Goal: Task Accomplishment & Management: Use online tool/utility

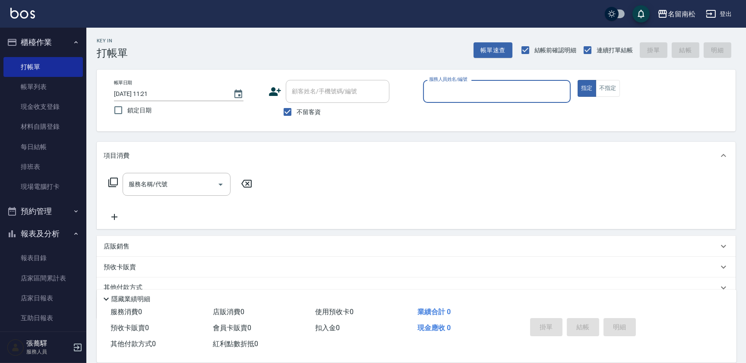
drag, startPoint x: 446, startPoint y: 82, endPoint x: 450, endPoint y: 89, distance: 8.5
click at [446, 82] on div "服務人員姓名/編號 服務人員姓名/編號" at bounding box center [497, 91] width 148 height 23
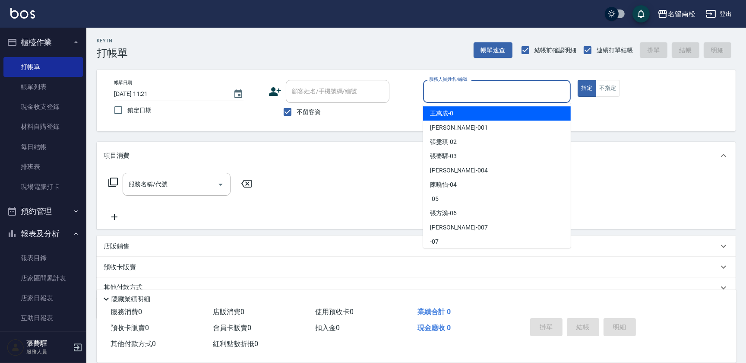
click at [450, 89] on input "服務人員姓名/編號" at bounding box center [497, 91] width 140 height 15
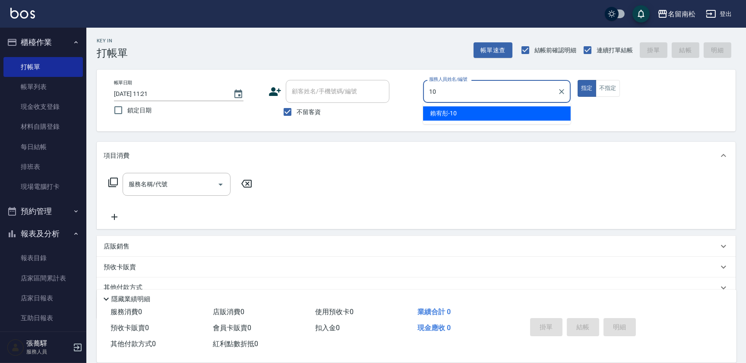
click at [456, 112] on span "[PERSON_NAME]-10" at bounding box center [443, 113] width 27 height 9
drag, startPoint x: 204, startPoint y: 173, endPoint x: 204, endPoint y: 184, distance: 11.2
click at [204, 179] on div "服務名稱/代號" at bounding box center [177, 184] width 108 height 23
type input "賴宥彤-10"
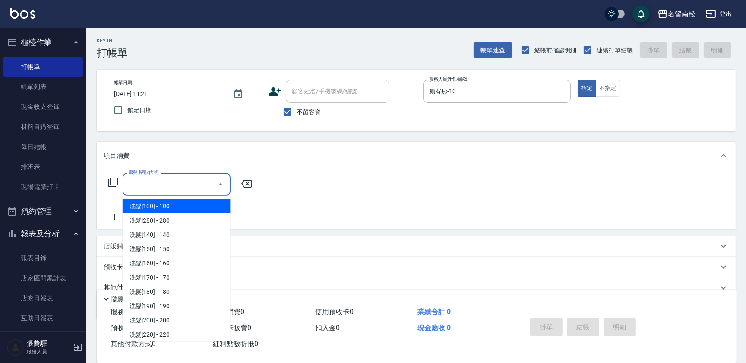
click at [204, 184] on input "服務名稱/代號" at bounding box center [169, 184] width 87 height 15
drag, startPoint x: 204, startPoint y: 184, endPoint x: 209, endPoint y: 188, distance: 5.9
click at [205, 184] on input "服務名稱/代號" at bounding box center [169, 184] width 87 height 15
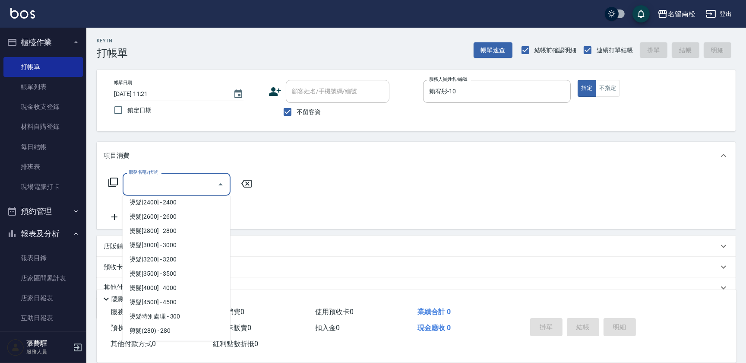
scroll to position [510, 0]
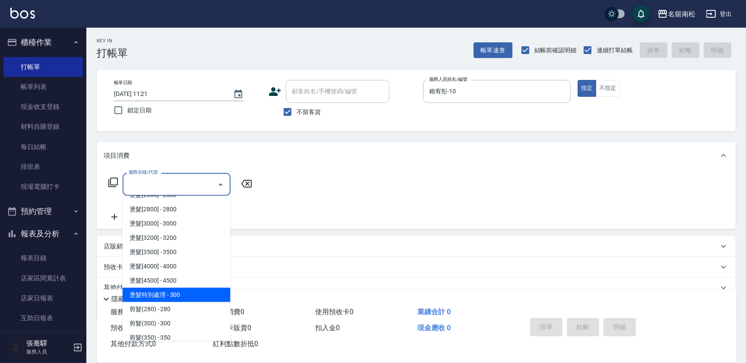
click at [195, 295] on span "燙髮特別處理 - 300" at bounding box center [177, 295] width 108 height 14
type input "燙髮特別處理(324)"
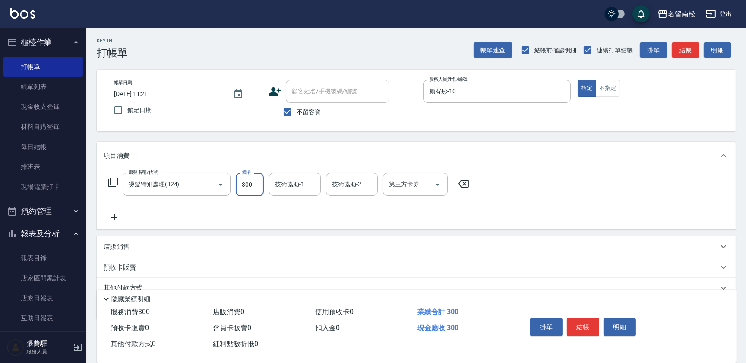
click at [256, 191] on input "300" at bounding box center [250, 184] width 28 height 23
click at [242, 180] on input "11200" at bounding box center [250, 184] width 28 height 23
click at [250, 186] on input "11200" at bounding box center [250, 184] width 28 height 23
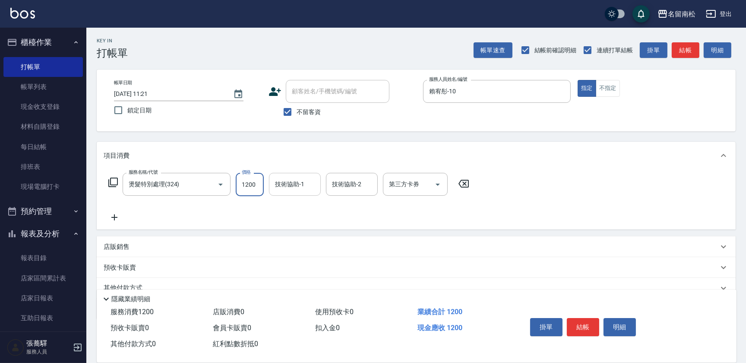
type input "1200"
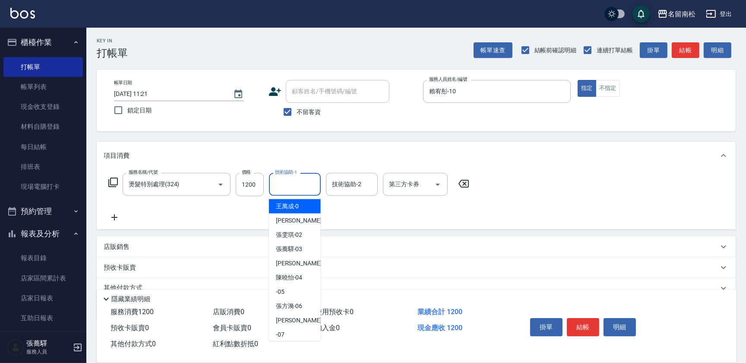
drag, startPoint x: 276, startPoint y: 184, endPoint x: 288, endPoint y: 194, distance: 15.0
click at [277, 184] on input "技術協助-1" at bounding box center [295, 184] width 44 height 15
click at [297, 205] on span "[PERSON_NAME]-10" at bounding box center [289, 206] width 27 height 9
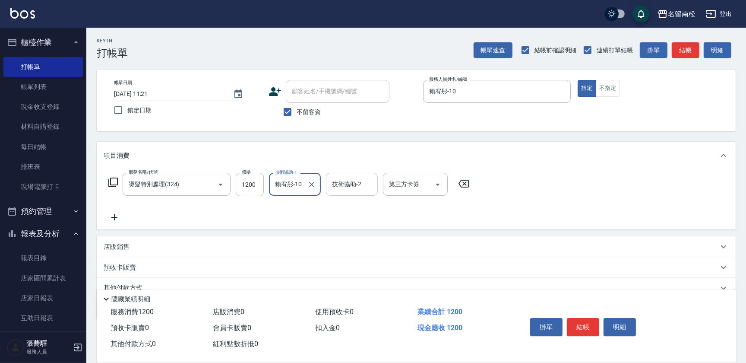
type input "賴宥彤-10"
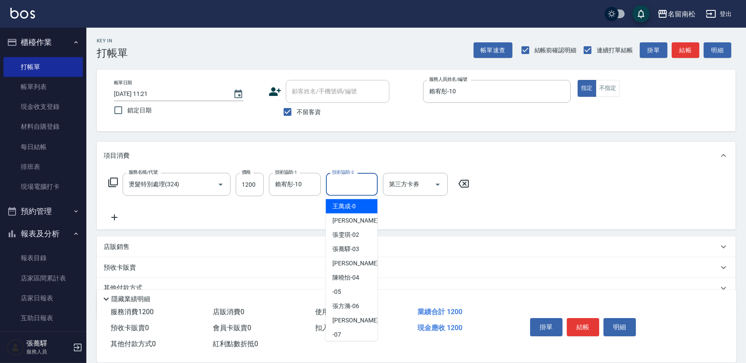
click at [360, 187] on input "技術協助-2" at bounding box center [352, 184] width 44 height 15
click at [362, 201] on div "[PERSON_NAME]-10" at bounding box center [352, 206] width 52 height 14
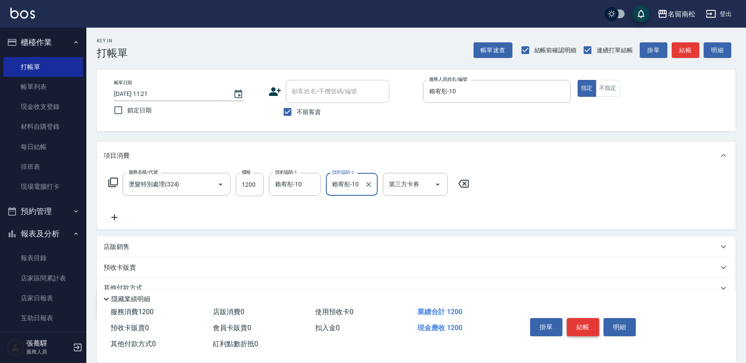
type input "賴宥彤-10"
click at [577, 325] on button "結帳" at bounding box center [583, 327] width 32 height 18
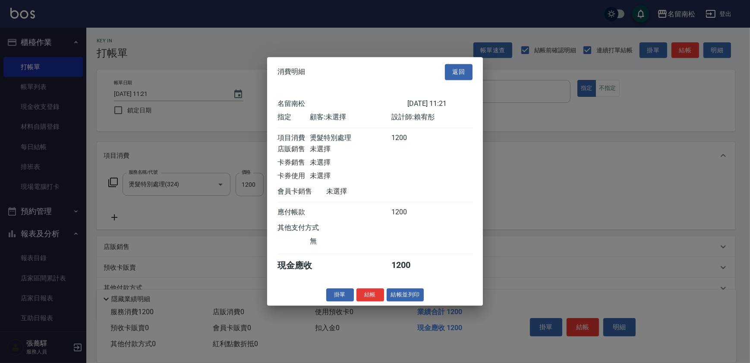
click at [404, 295] on button "結帳並列印" at bounding box center [406, 294] width 38 height 13
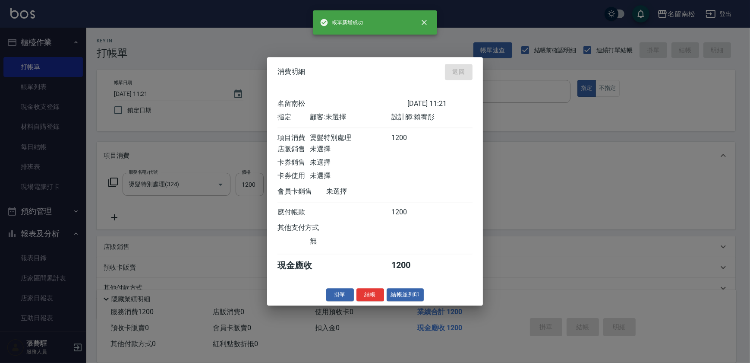
type input "[DATE] 13:54"
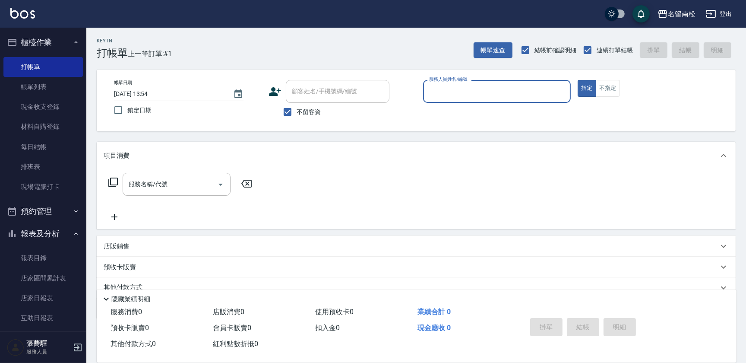
click at [453, 92] on div "服務人員姓名/編號 服務人員姓名/編號" at bounding box center [497, 91] width 148 height 23
click at [447, 111] on span "[PERSON_NAME]-10" at bounding box center [443, 113] width 27 height 9
type input "賴宥彤-10"
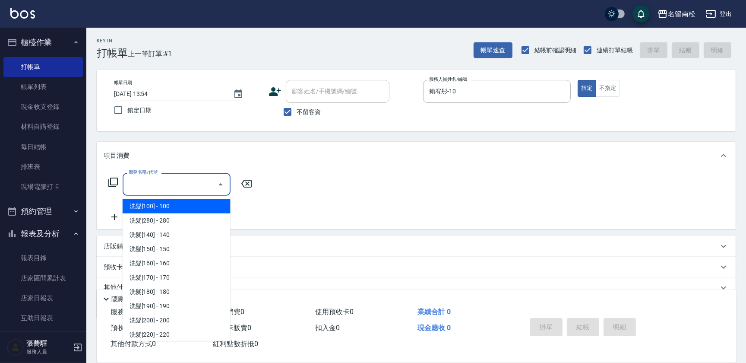
click at [180, 184] on input "服務名稱/代號" at bounding box center [169, 184] width 87 height 15
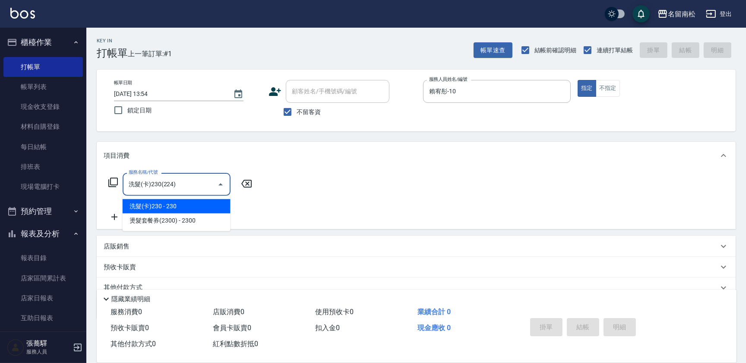
type input "洗髮(卡)230(224)"
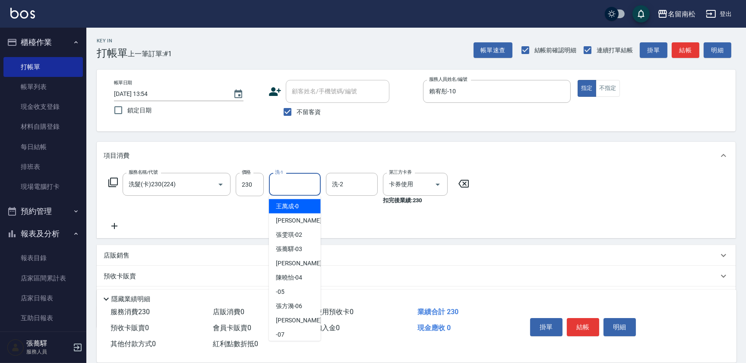
click at [286, 183] on input "洗-1" at bounding box center [295, 184] width 44 height 15
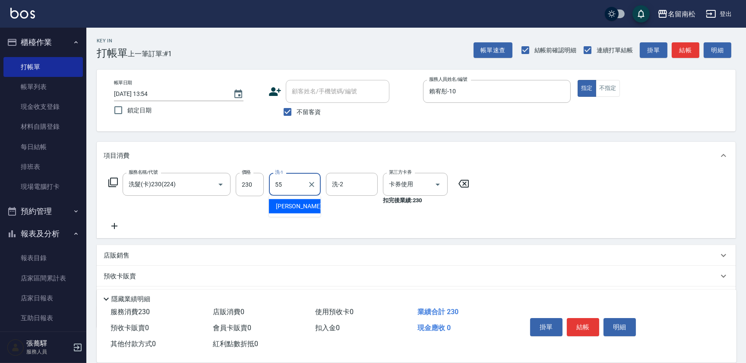
type input "呂秀貞-55"
click at [574, 322] on button "結帳" at bounding box center [583, 327] width 32 height 18
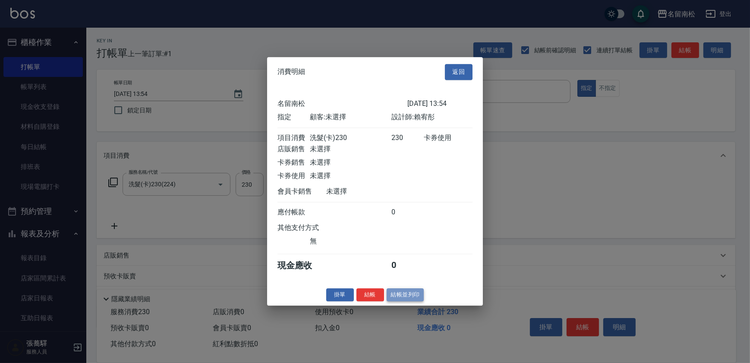
click at [395, 296] on button "結帳並列印" at bounding box center [406, 294] width 38 height 13
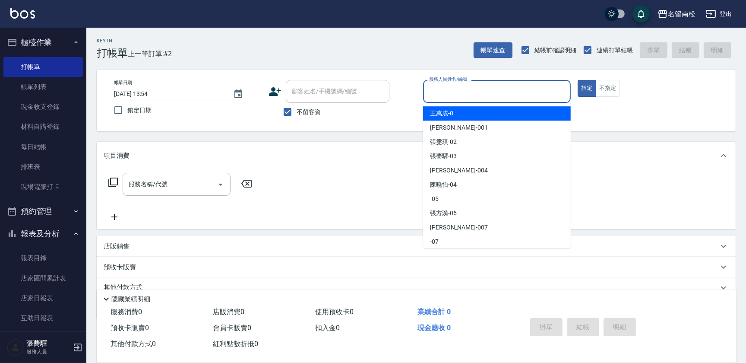
click at [501, 97] on input "服務人員姓名/編號" at bounding box center [497, 91] width 140 height 15
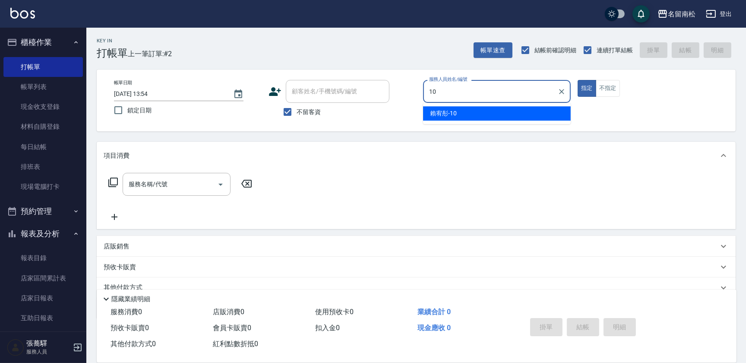
drag, startPoint x: 490, startPoint y: 114, endPoint x: 327, endPoint y: 113, distance: 162.3
click at [477, 112] on div "[PERSON_NAME]-10" at bounding box center [497, 113] width 148 height 14
type input "賴宥彤-10"
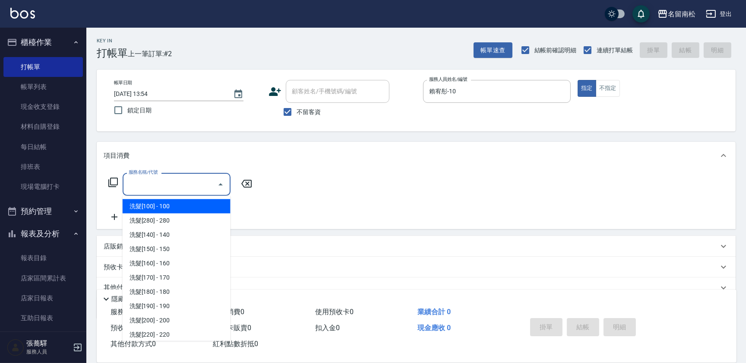
click at [193, 182] on input "服務名稱/代號" at bounding box center [169, 184] width 87 height 15
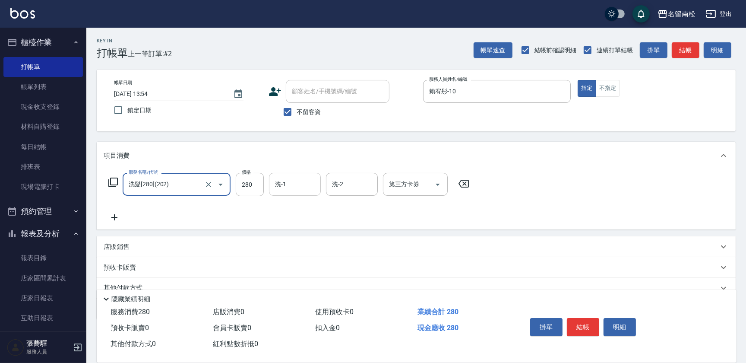
type input "洗髮[280](202)"
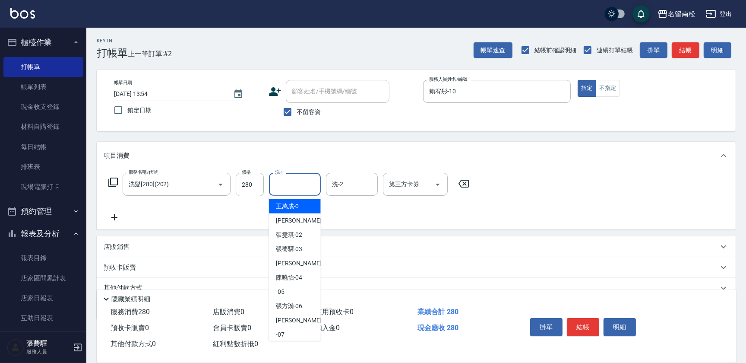
click at [294, 187] on input "洗-1" at bounding box center [295, 184] width 44 height 15
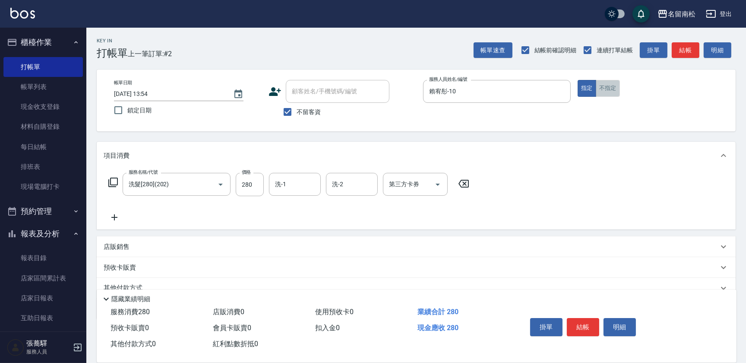
click at [601, 89] on button "不指定" at bounding box center [608, 88] width 24 height 17
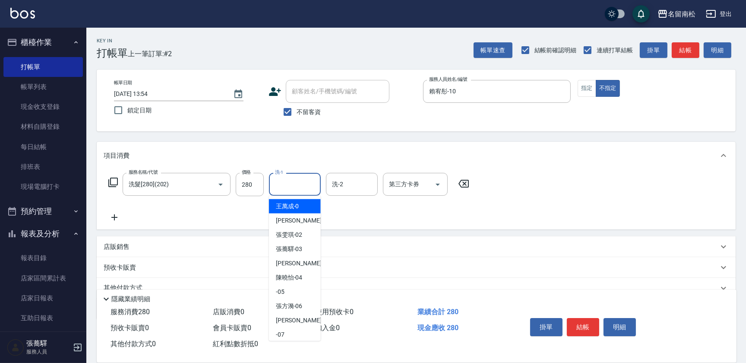
click at [302, 180] on input "洗-1" at bounding box center [295, 184] width 44 height 15
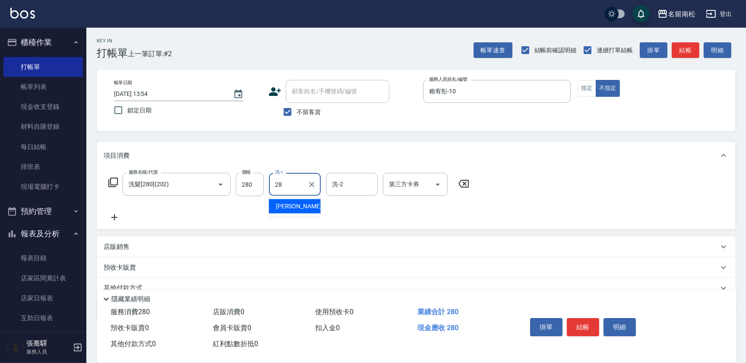
type input "[PERSON_NAME]-28"
drag, startPoint x: 582, startPoint y: 325, endPoint x: 548, endPoint y: 303, distance: 40.1
click at [581, 325] on button "結帳" at bounding box center [583, 327] width 32 height 18
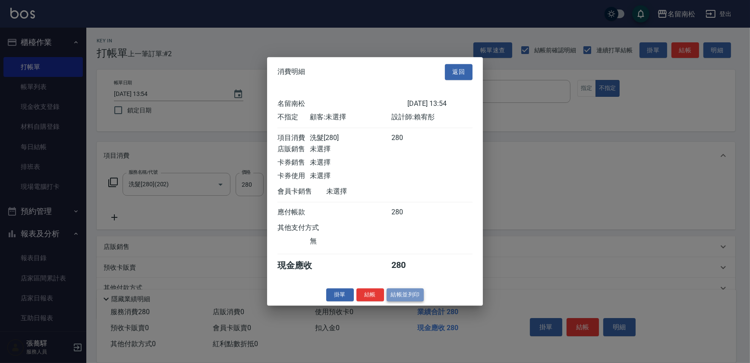
click at [400, 299] on button "結帳並列印" at bounding box center [406, 294] width 38 height 13
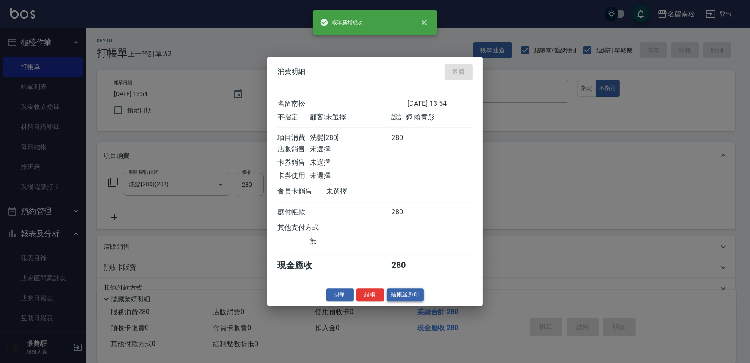
type input "[DATE] 13:55"
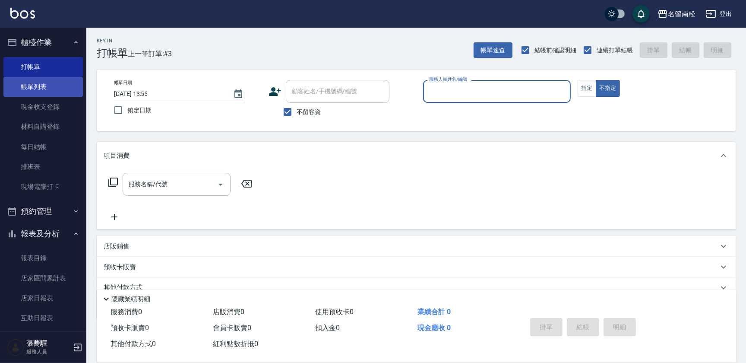
click at [43, 92] on link "帳單列表" at bounding box center [42, 87] width 79 height 20
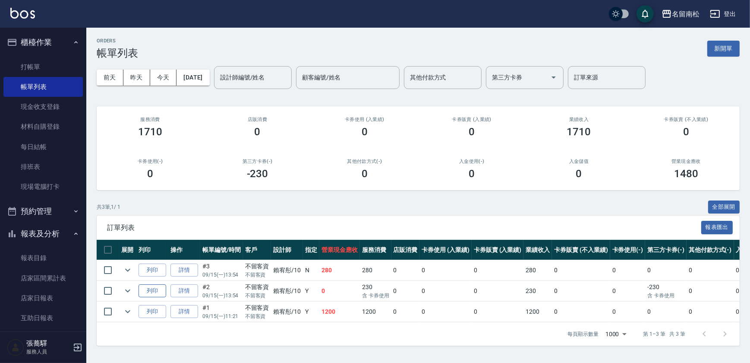
click at [149, 294] on button "列印" at bounding box center [153, 290] width 28 height 13
click at [21, 64] on link "打帳單" at bounding box center [42, 67] width 79 height 20
